Goal: Task Accomplishment & Management: Manage account settings

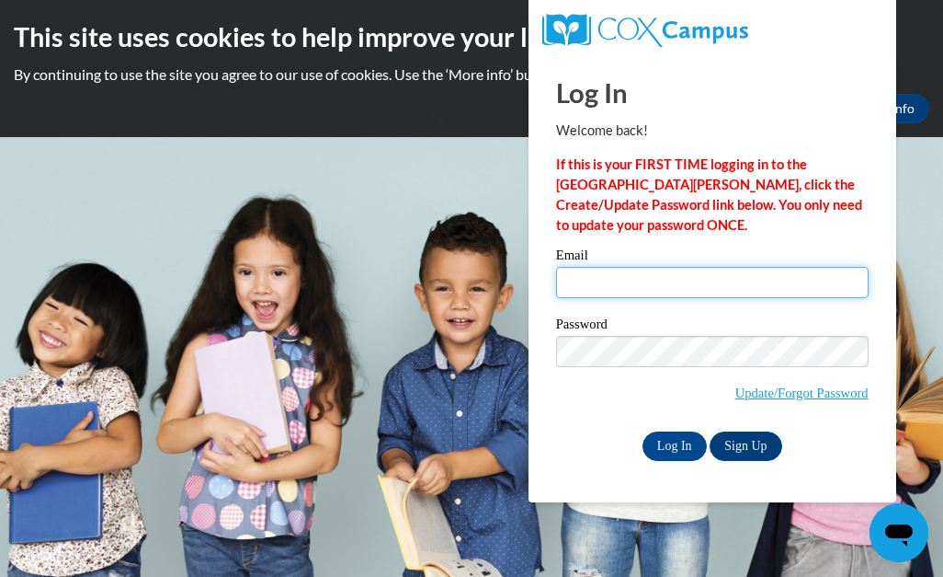
click at [566, 279] on input "Email" at bounding box center [712, 282] width 313 height 31
type input "ruthlungrin@yahoo.com"
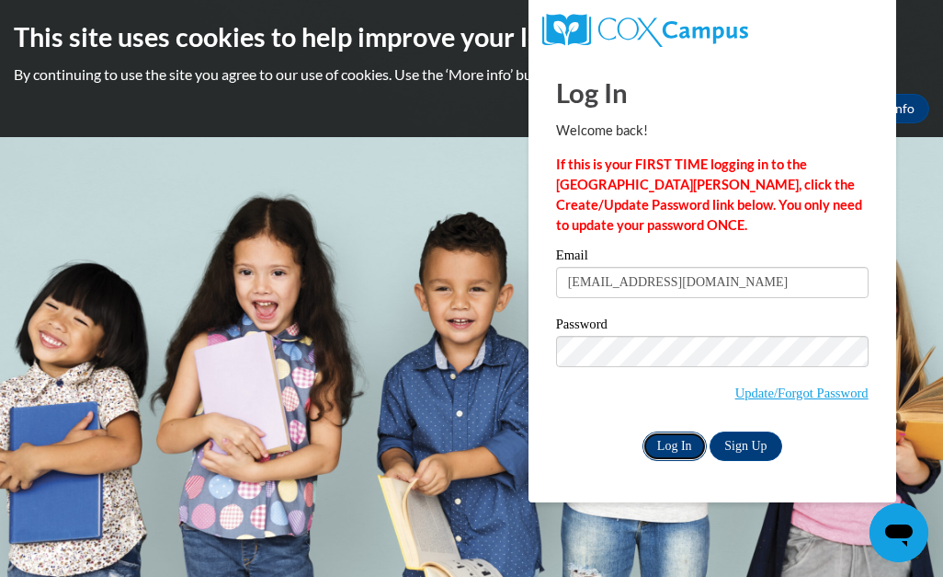
click at [668, 443] on input "Log In" at bounding box center [675, 445] width 64 height 29
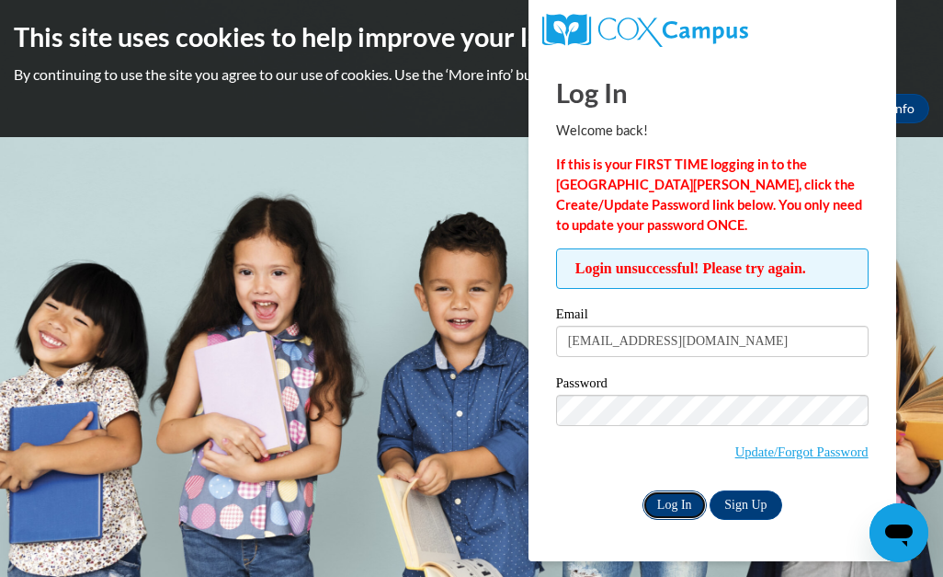
click at [669, 500] on input "Log In" at bounding box center [675, 504] width 64 height 29
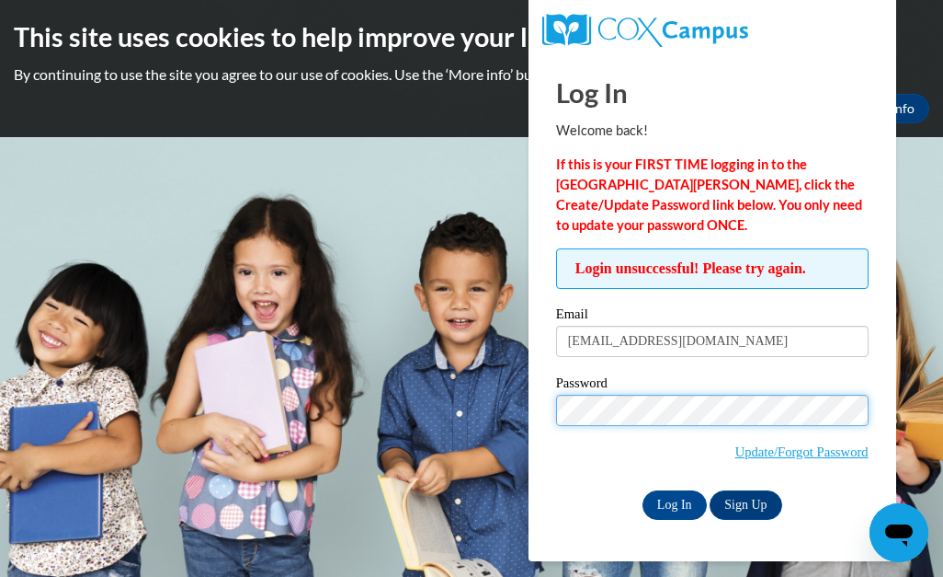
click at [643, 490] on input "Log In" at bounding box center [675, 504] width 64 height 29
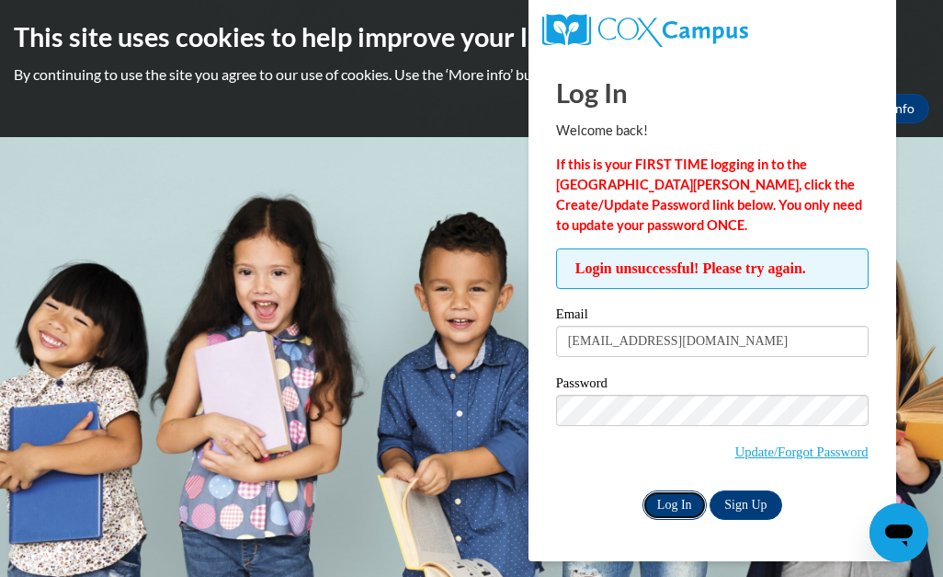
click at [662, 503] on input "Log In" at bounding box center [675, 504] width 64 height 29
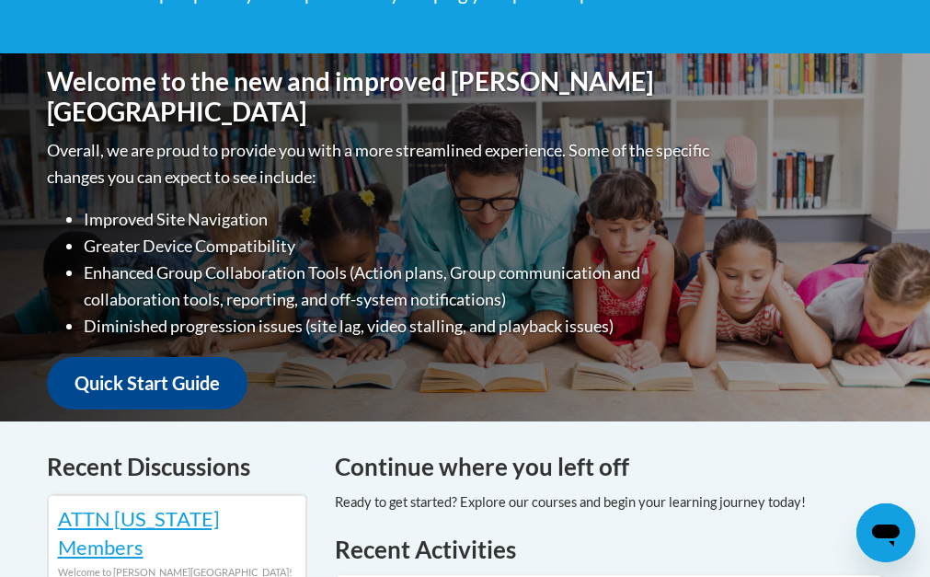
scroll to position [453, 0]
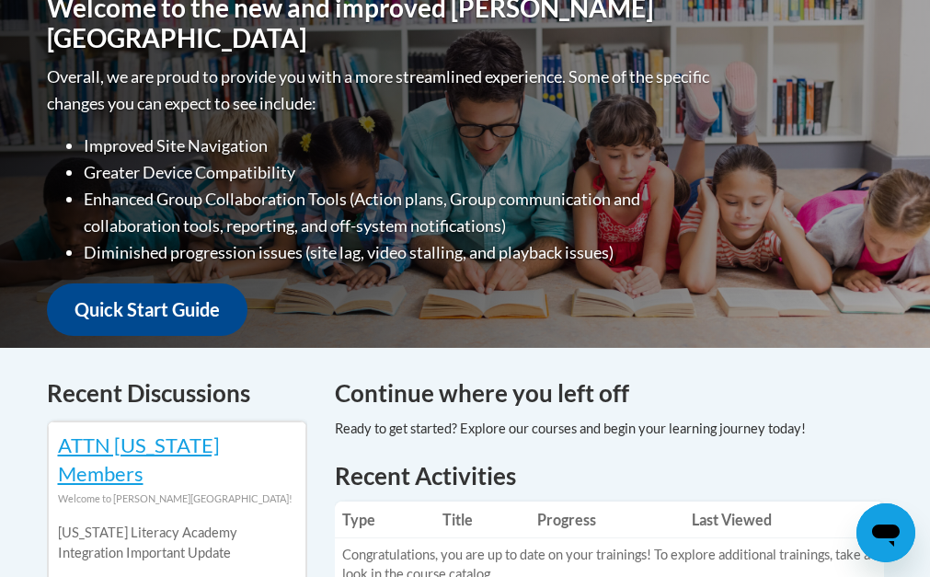
click at [402, 396] on h4 "Continue where you left off" at bounding box center [609, 393] width 549 height 36
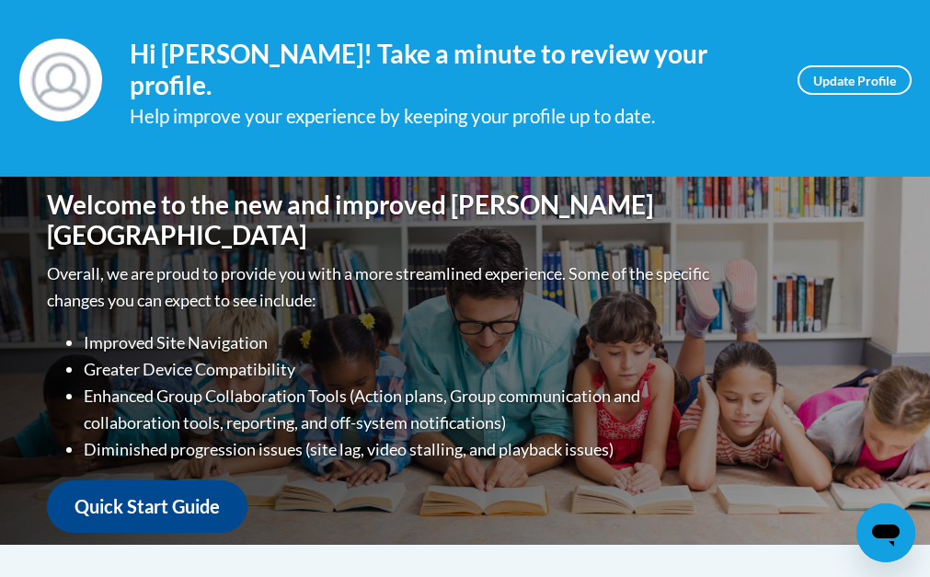
scroll to position [269, 0]
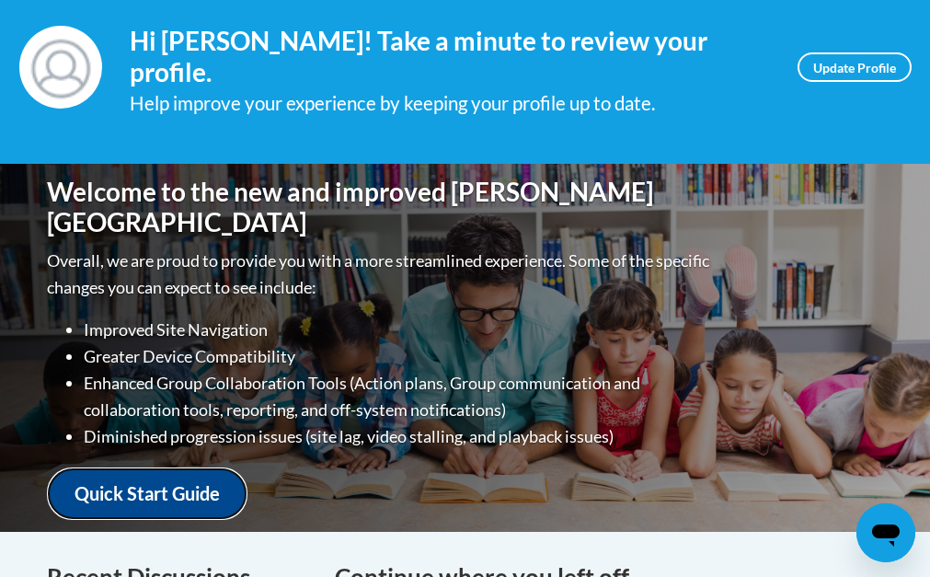
click at [191, 484] on link "Quick Start Guide" at bounding box center [147, 493] width 200 height 52
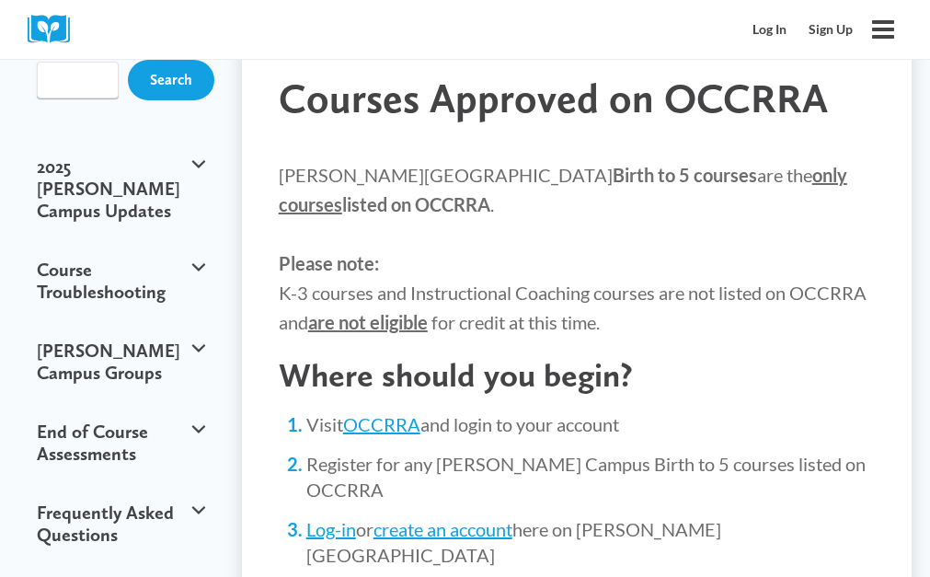
scroll to position [147, 0]
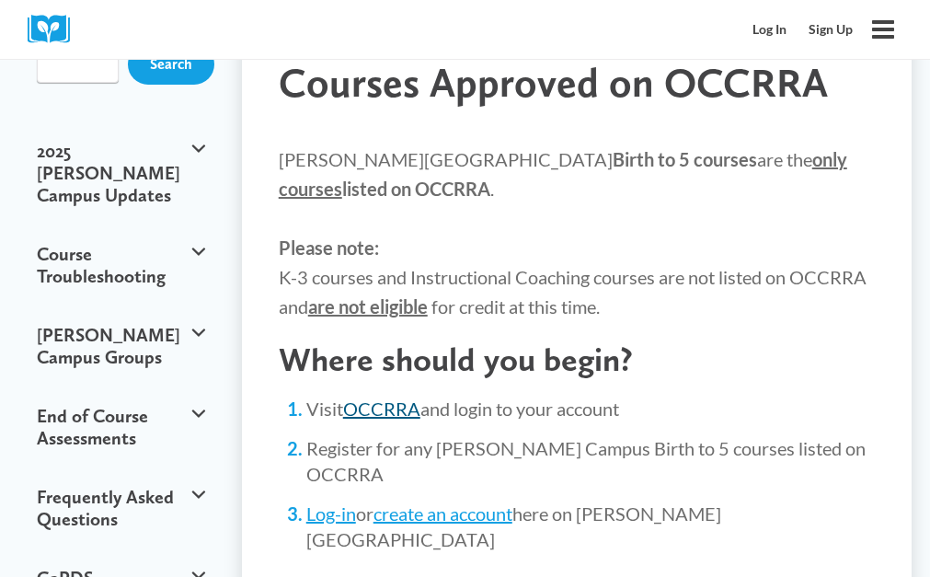
click at [381, 397] on link "OCCRRA" at bounding box center [381, 408] width 77 height 22
